Goal: Register for event/course

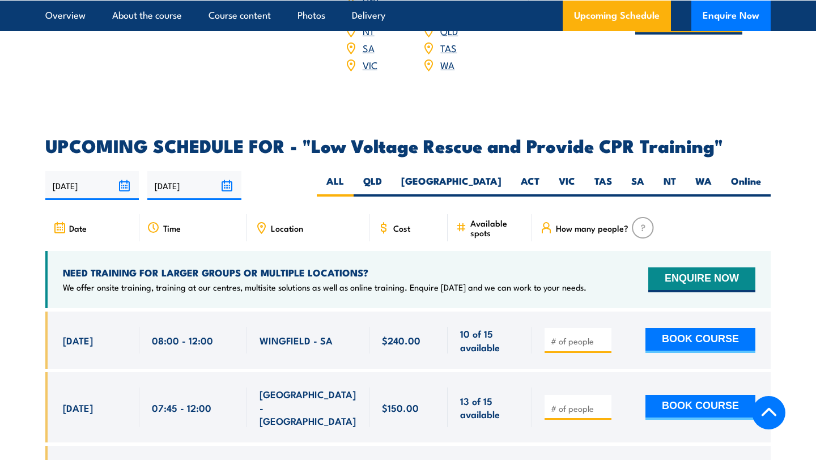
scroll to position [1852, 0]
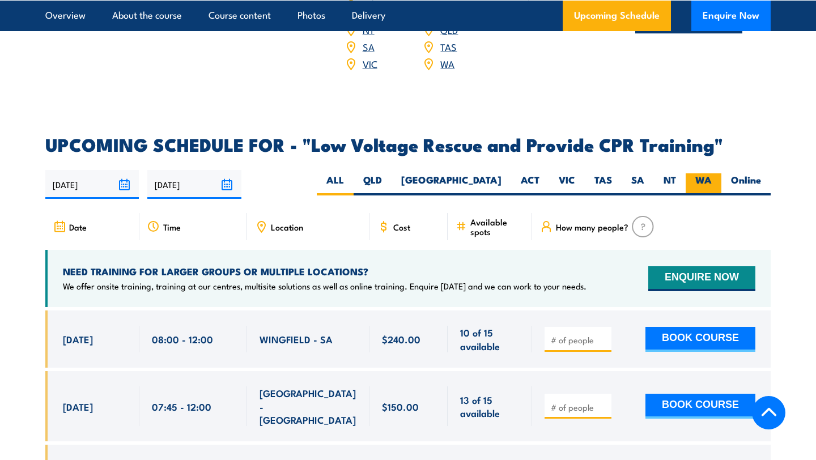
click at [705, 173] on label "WA" at bounding box center [704, 184] width 36 height 22
click at [712, 173] on input "WA" at bounding box center [715, 176] width 7 height 7
radio input "true"
click at [742, 173] on label "Online" at bounding box center [746, 184] width 49 height 22
click at [761, 173] on input "Online" at bounding box center [764, 176] width 7 height 7
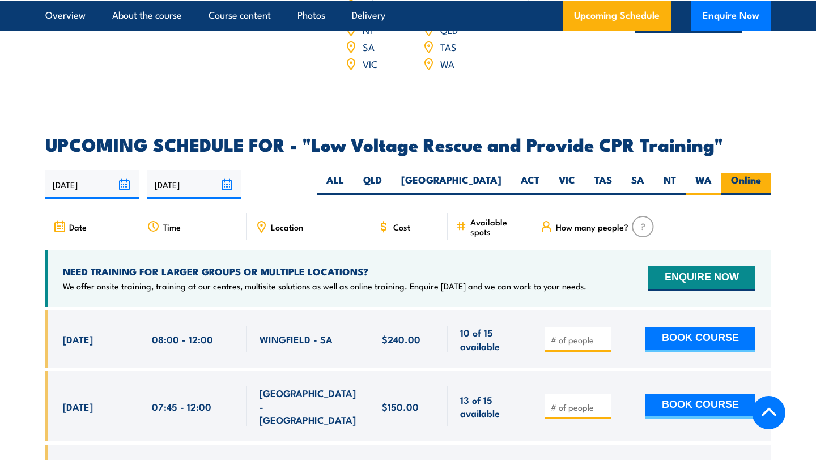
radio input "true"
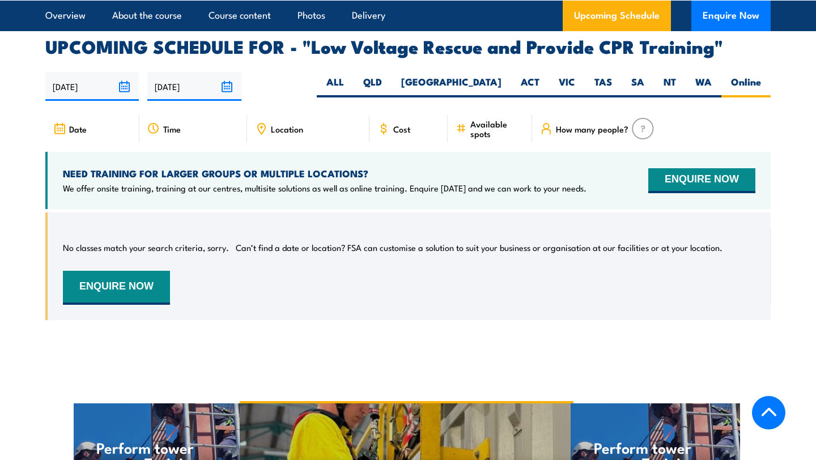
scroll to position [1951, 0]
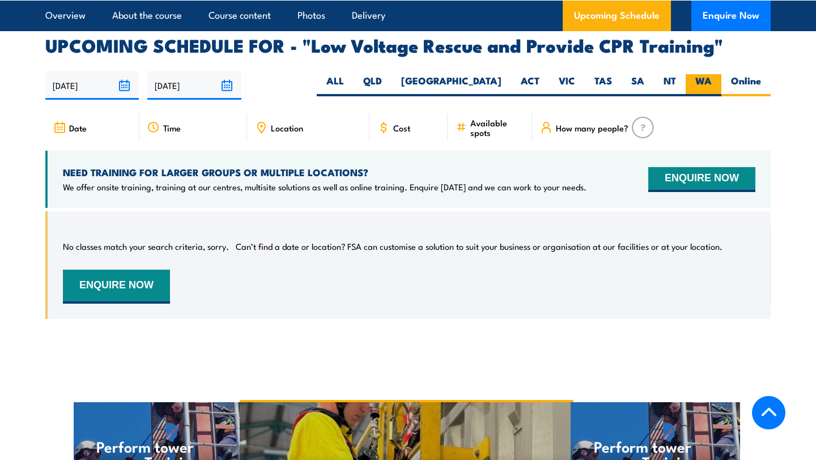
click at [700, 74] on label "WA" at bounding box center [704, 85] width 36 height 22
click at [712, 74] on input "WA" at bounding box center [715, 77] width 7 height 7
radio input "true"
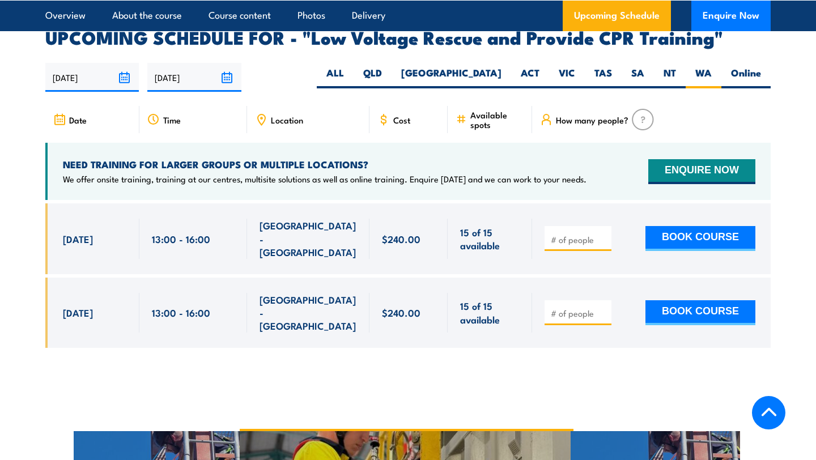
scroll to position [1958, 0]
